Goal: Information Seeking & Learning: Learn about a topic

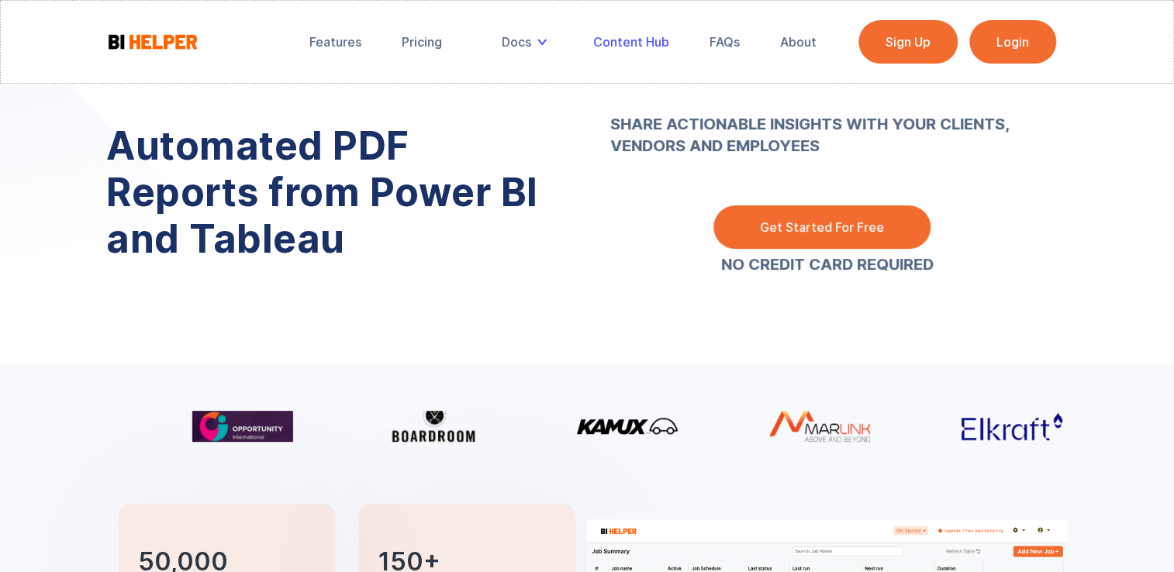
click at [625, 45] on div "Content Hub" at bounding box center [631, 42] width 76 height 16
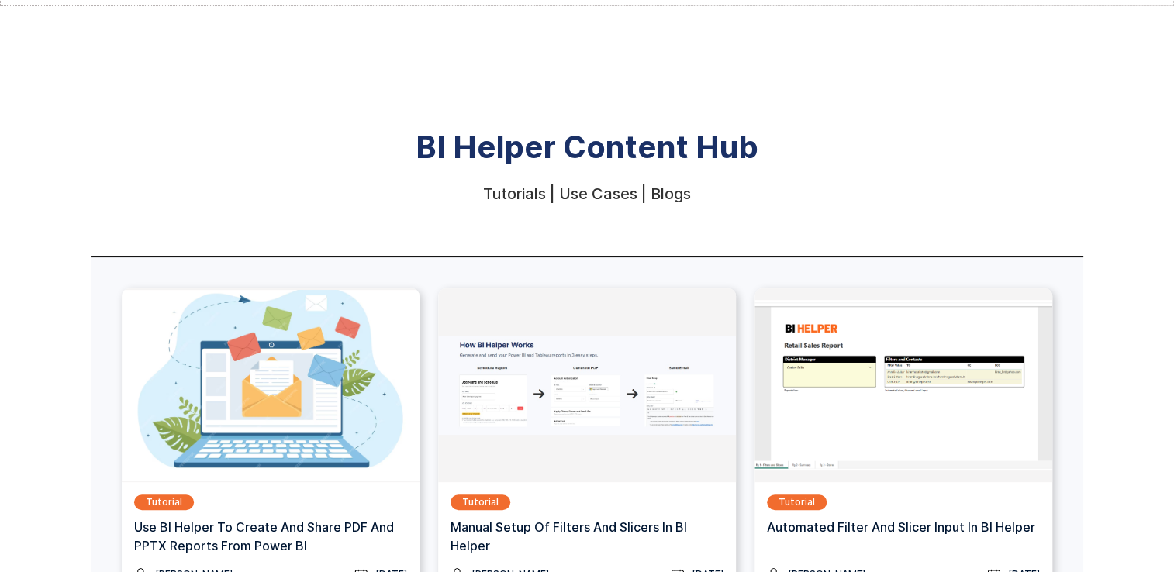
scroll to position [109, 0]
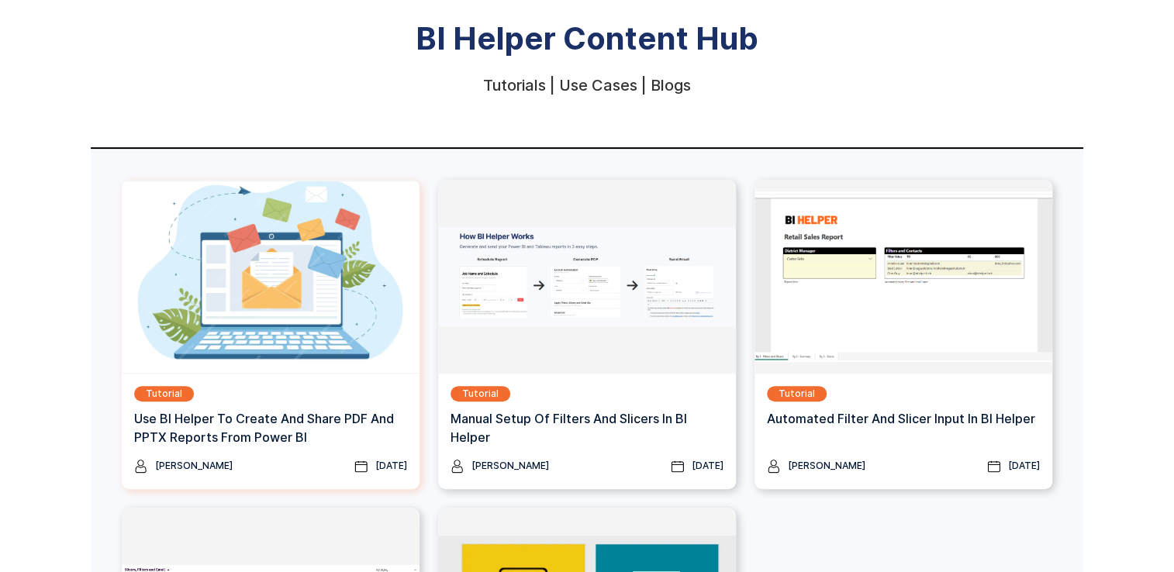
click at [343, 354] on img at bounding box center [271, 277] width 298 height 194
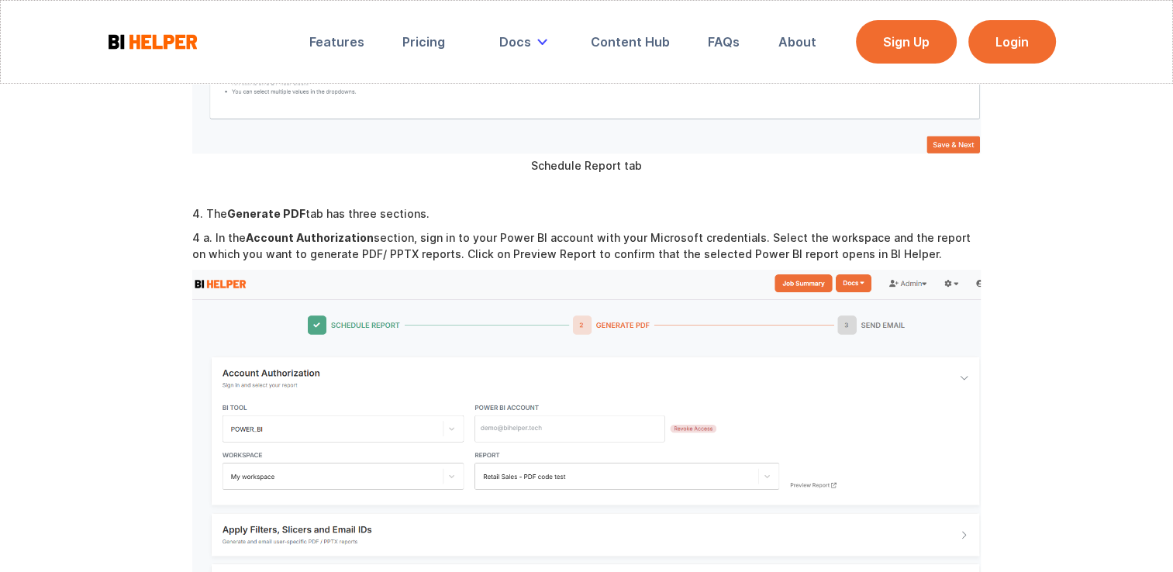
scroll to position [1541, 0]
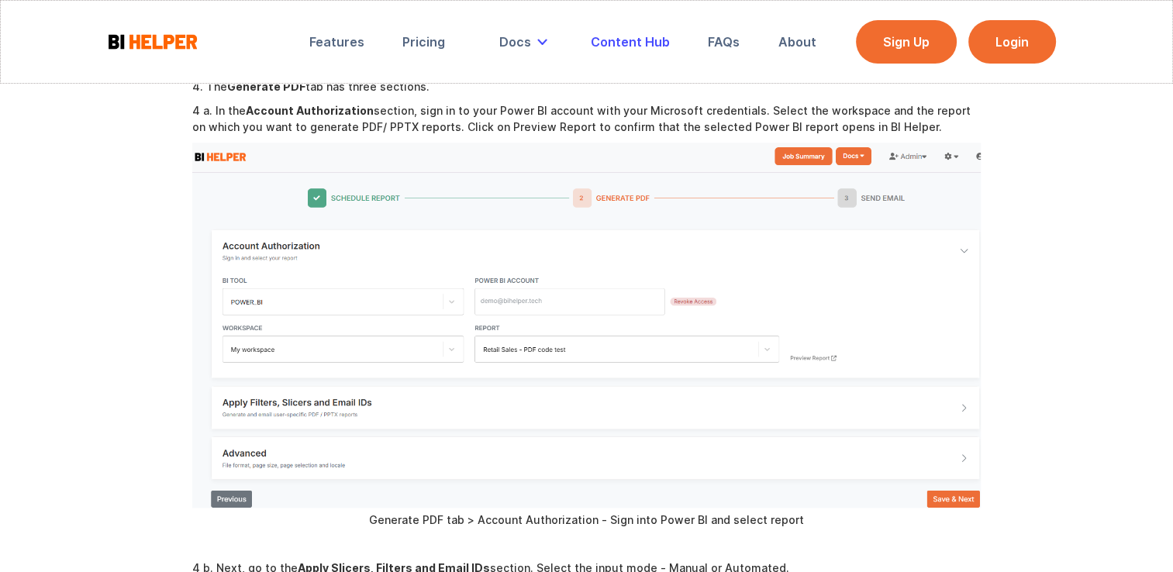
click at [642, 40] on div "Content Hub" at bounding box center [630, 42] width 79 height 16
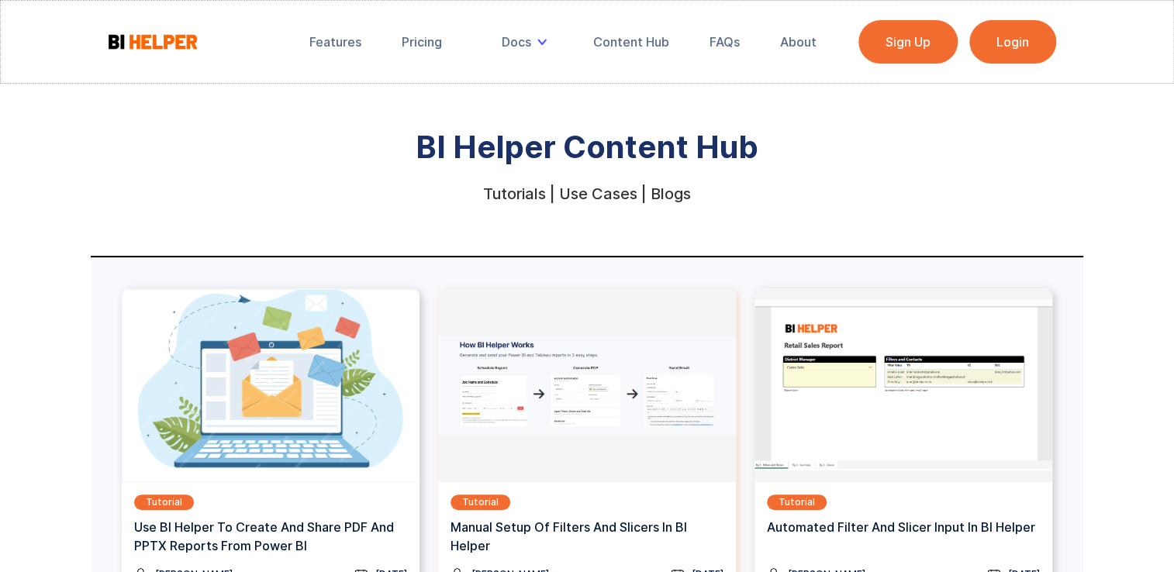
click at [595, 529] on h3 "Manual Setup of Filters and Slicers in BI Helper" at bounding box center [586, 536] width 273 height 37
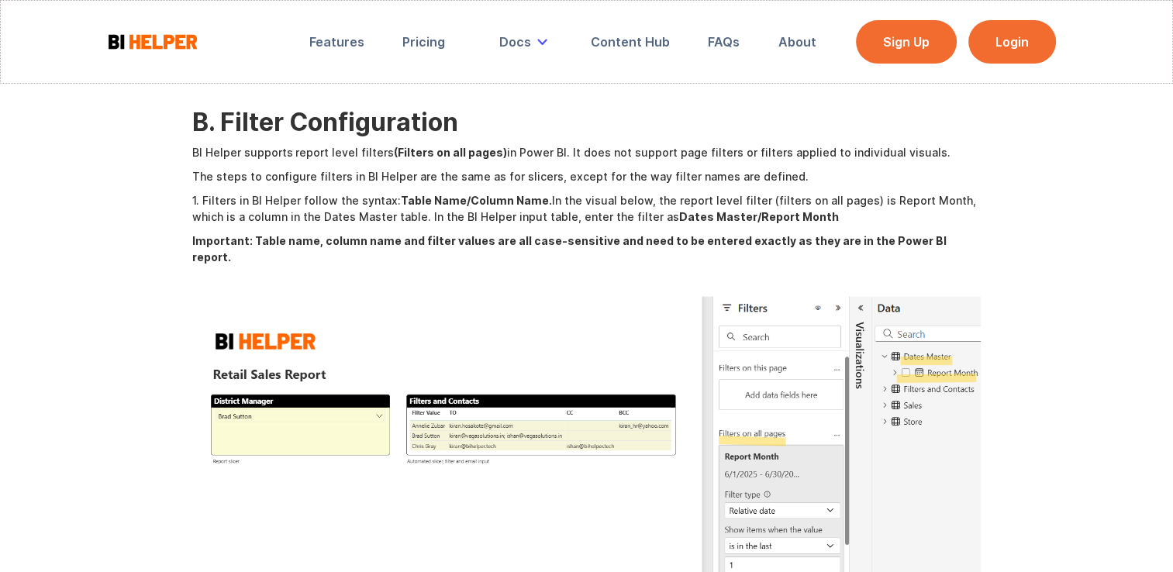
scroll to position [3274, 0]
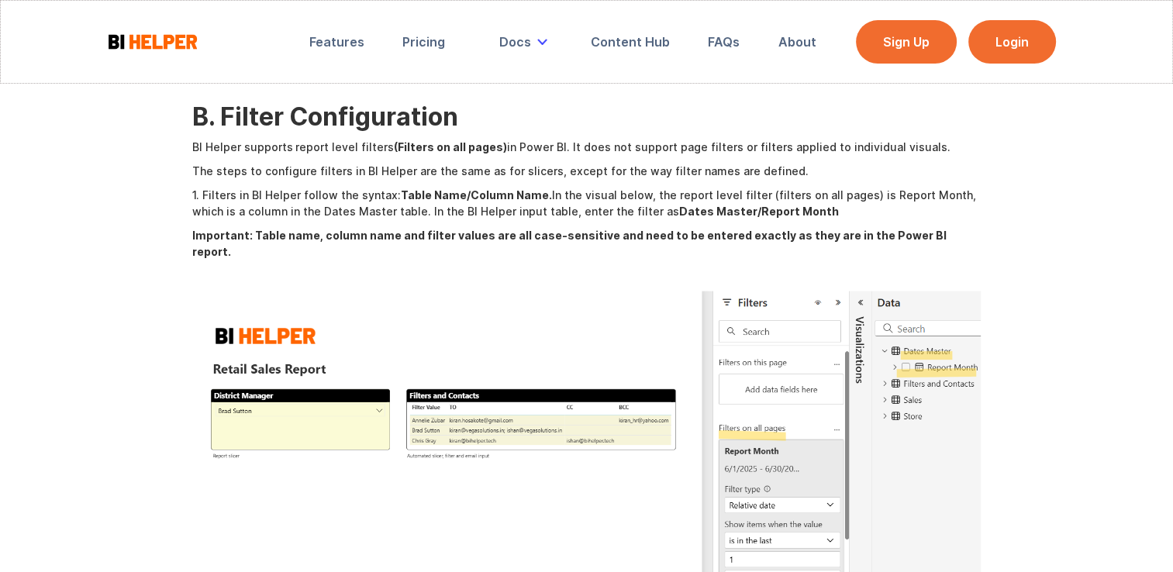
click at [539, 343] on img at bounding box center [586, 452] width 788 height 323
